Goal: Information Seeking & Learning: Learn about a topic

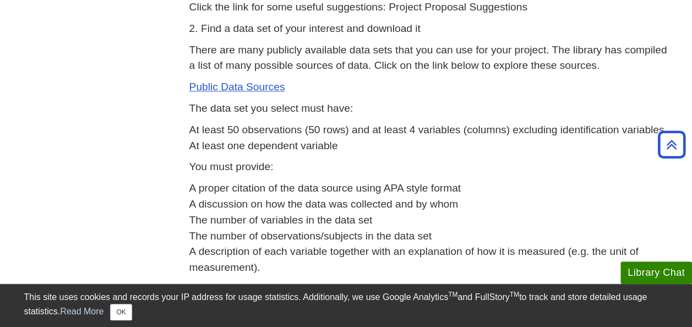
scroll to position [434, 0]
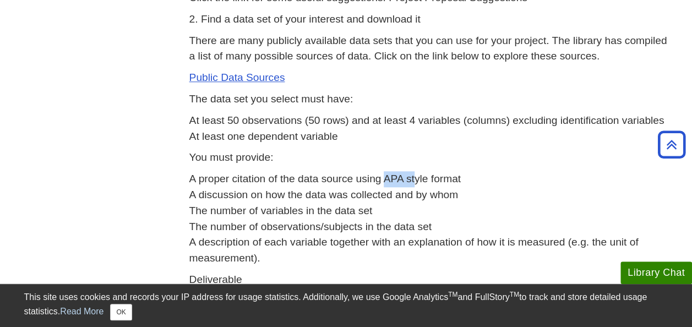
drag, startPoint x: 384, startPoint y: 178, endPoint x: 415, endPoint y: 181, distance: 30.9
click at [415, 181] on p "A proper citation of the data source using APA style format A discussion on how…" at bounding box center [428, 218] width 479 height 95
drag, startPoint x: 415, startPoint y: 181, endPoint x: 384, endPoint y: 213, distance: 44.8
click at [384, 213] on p "A proper citation of the data source using APA style format A discussion on how…" at bounding box center [428, 218] width 479 height 95
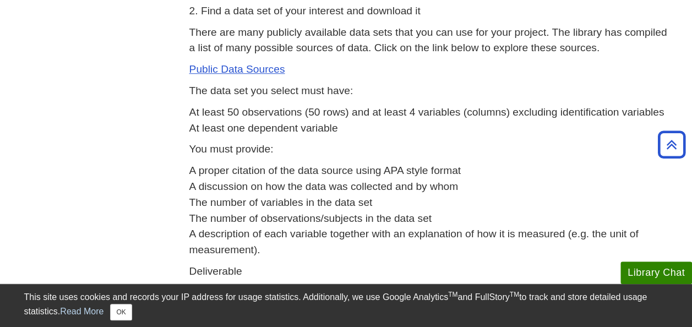
scroll to position [441, 0]
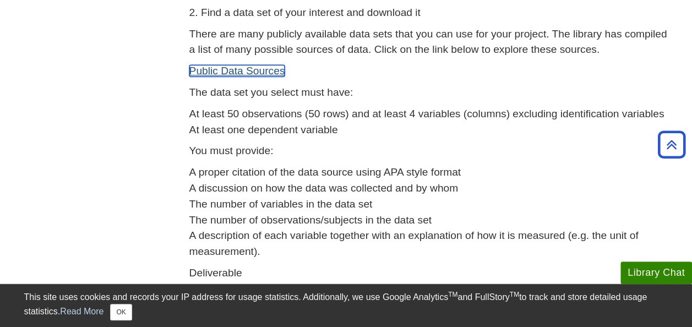
click at [237, 69] on link "Public Data Sources" at bounding box center [237, 71] width 96 height 12
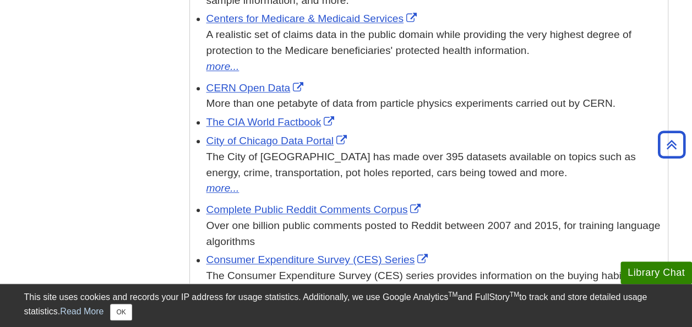
scroll to position [710, 0]
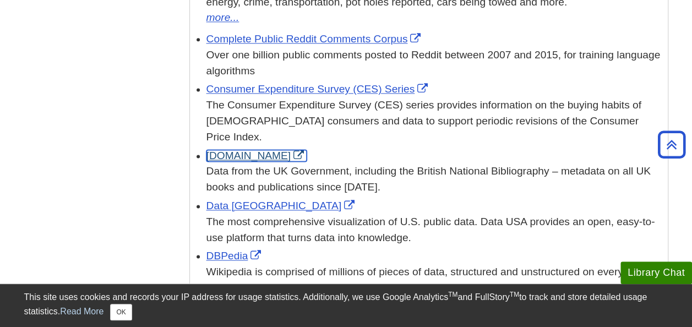
click at [224, 150] on link "[DOMAIN_NAME]" at bounding box center [257, 156] width 101 height 12
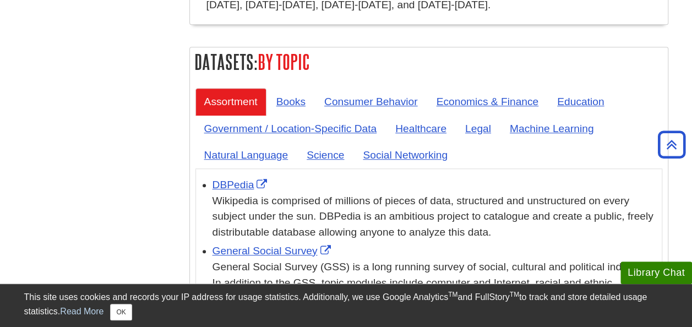
scroll to position [2423, 0]
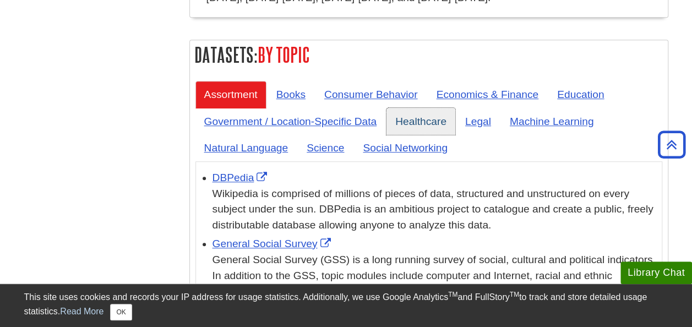
click at [415, 108] on link "Healthcare" at bounding box center [421, 121] width 69 height 27
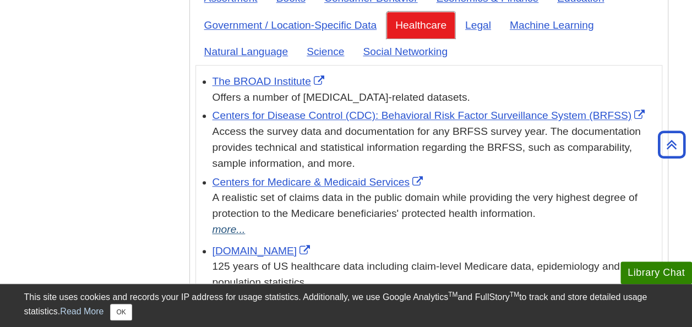
scroll to position [2515, 0]
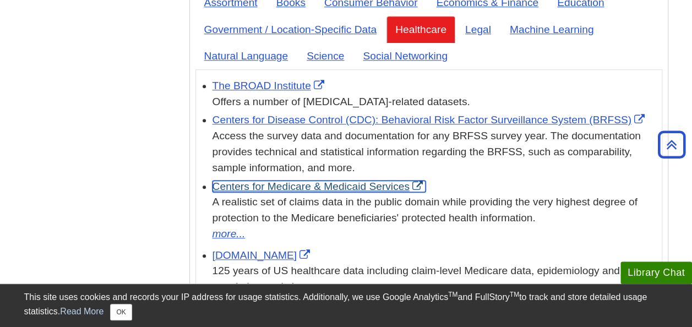
click at [300, 181] on link "Centers for Medicare & Medicaid Services" at bounding box center [319, 187] width 213 height 12
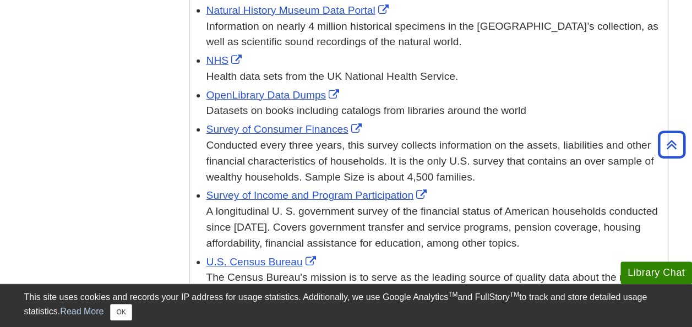
scroll to position [1749, 0]
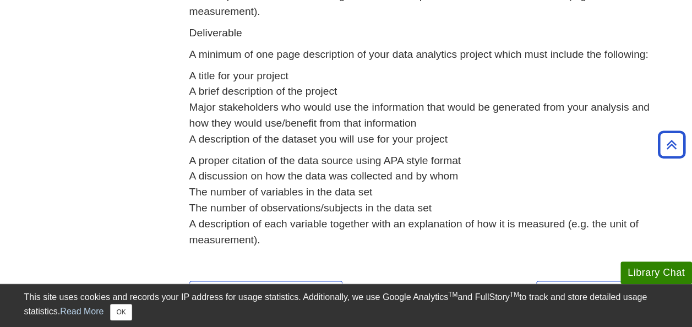
scroll to position [681, 0]
drag, startPoint x: 189, startPoint y: 47, endPoint x: 278, endPoint y: 85, distance: 96.5
drag, startPoint x: 278, startPoint y: 85, endPoint x: 432, endPoint y: 55, distance: 156.6
click at [432, 55] on p "A minimum of one page description of your data analytics project which must inc…" at bounding box center [428, 54] width 479 height 16
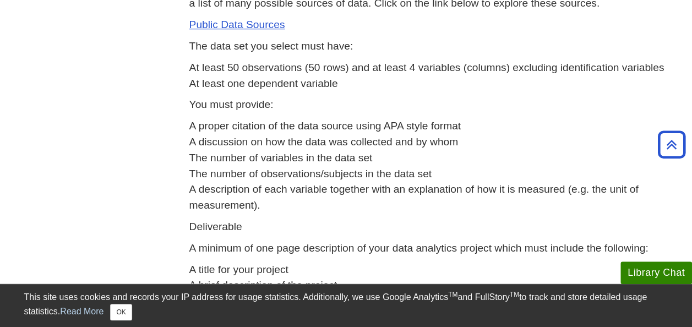
scroll to position [487, 0]
